Goal: Information Seeking & Learning: Learn about a topic

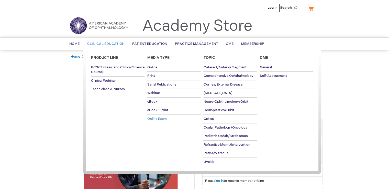
click at [154, 116] on span "Online Exam" at bounding box center [156, 118] width 19 height 4
